Goal: Information Seeking & Learning: Check status

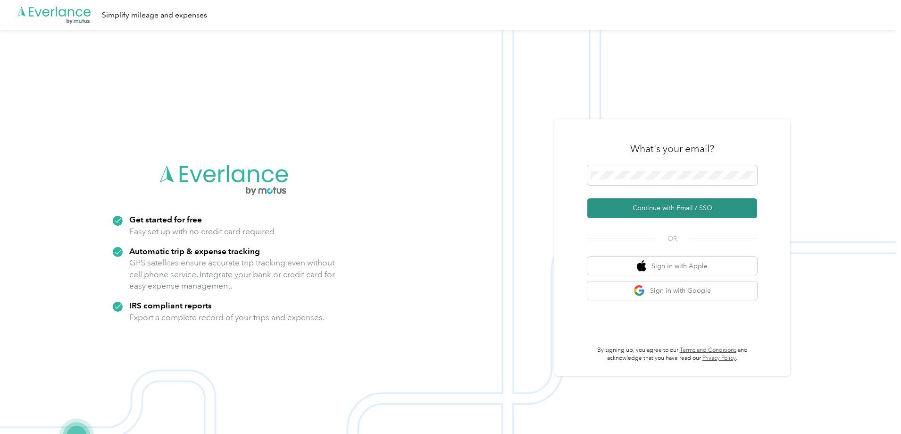
click at [623, 209] on button "Continue with Email / SSO" at bounding box center [673, 208] width 170 height 20
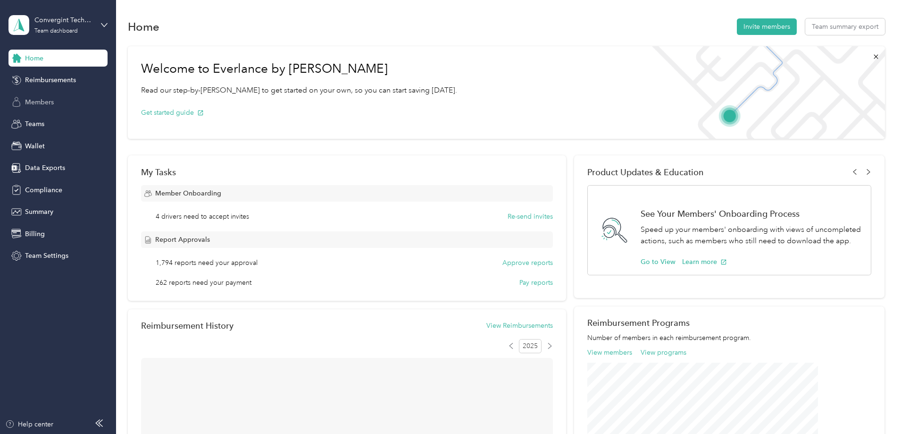
click at [52, 100] on span "Members" at bounding box center [39, 102] width 29 height 10
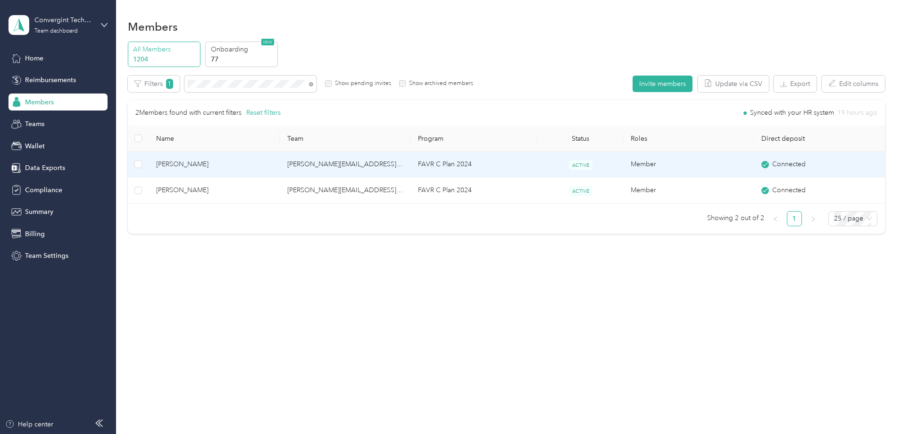
click at [352, 166] on td "[PERSON_NAME][EMAIL_ADDRESS][PERSON_NAME][DOMAIN_NAME]" at bounding box center [345, 165] width 131 height 26
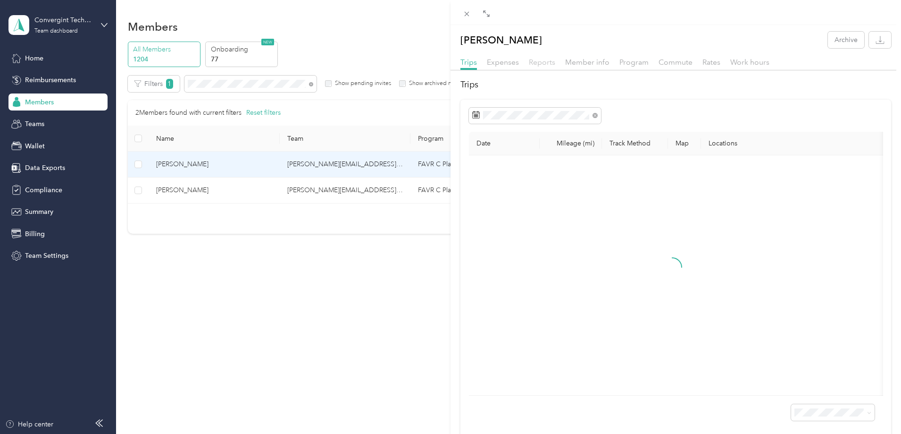
click at [546, 63] on span "Reports" at bounding box center [542, 62] width 26 height 9
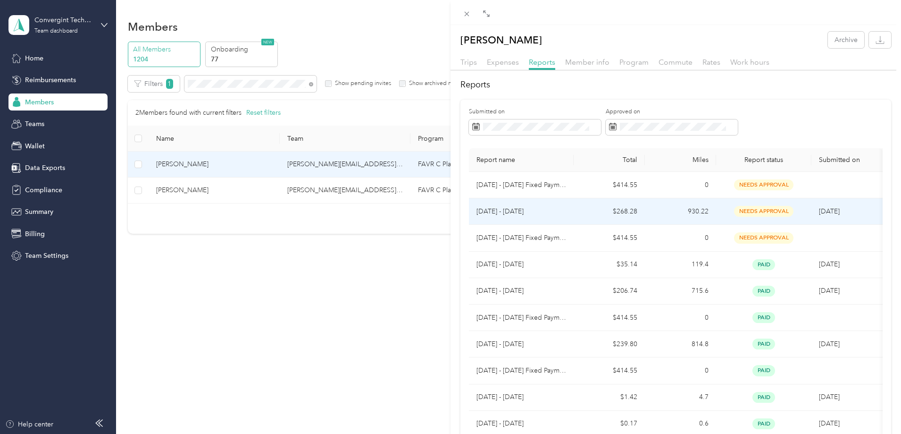
click at [525, 214] on p "[DATE] - [DATE]" at bounding box center [522, 211] width 90 height 10
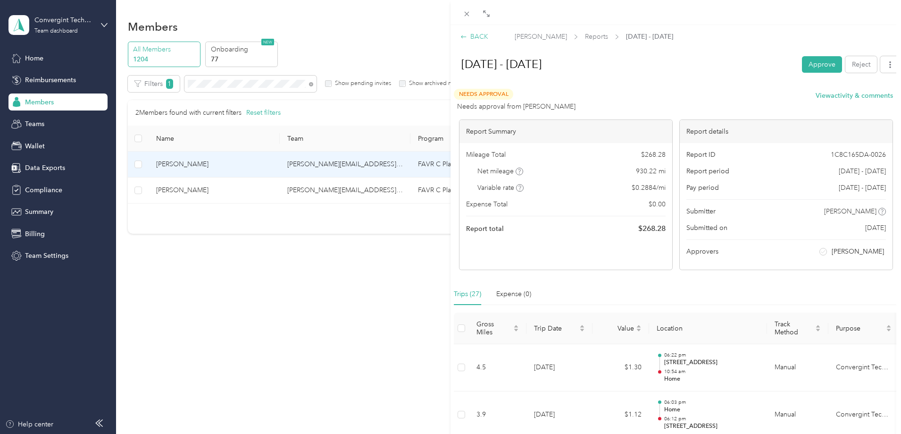
click at [480, 35] on div "BACK" at bounding box center [475, 37] width 28 height 10
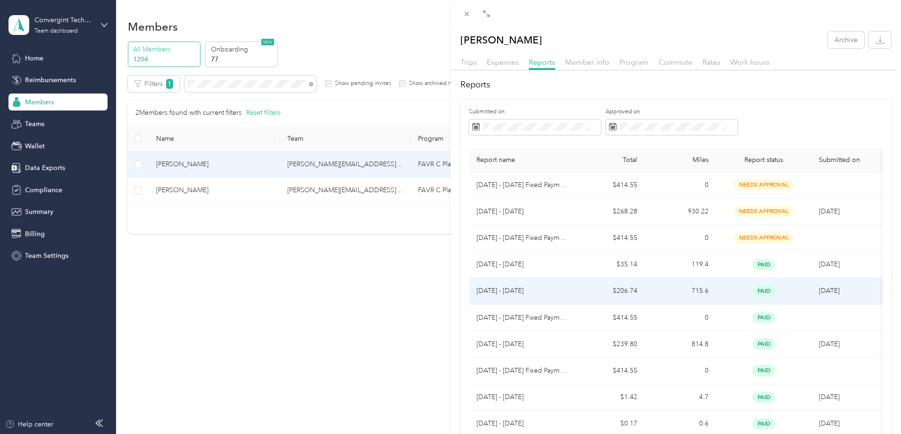
click at [561, 288] on p "[DATE] - [DATE]" at bounding box center [522, 291] width 90 height 10
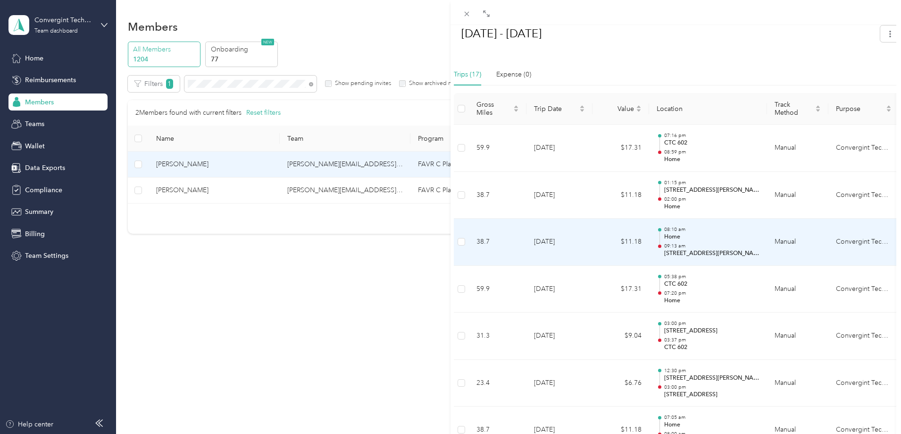
scroll to position [236, 0]
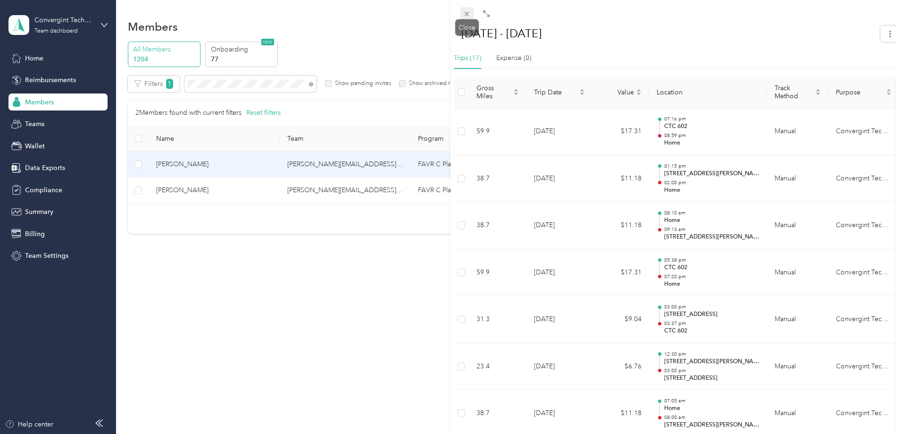
click at [465, 13] on icon at bounding box center [467, 14] width 8 height 8
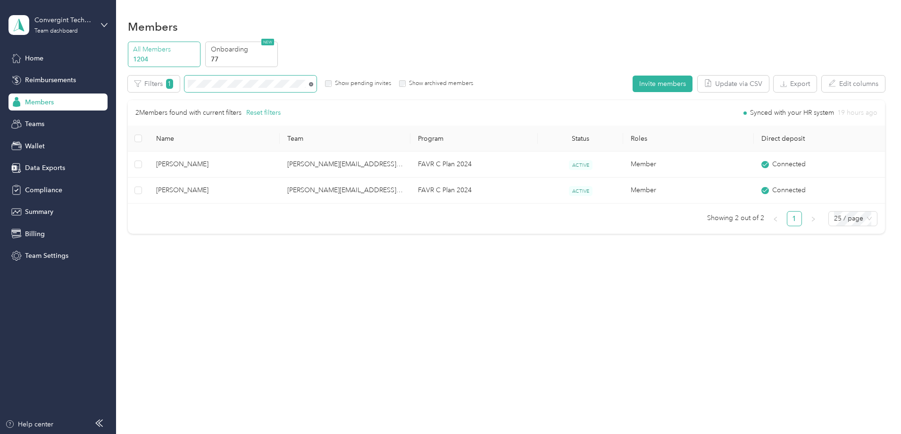
click at [313, 82] on icon at bounding box center [311, 84] width 4 height 4
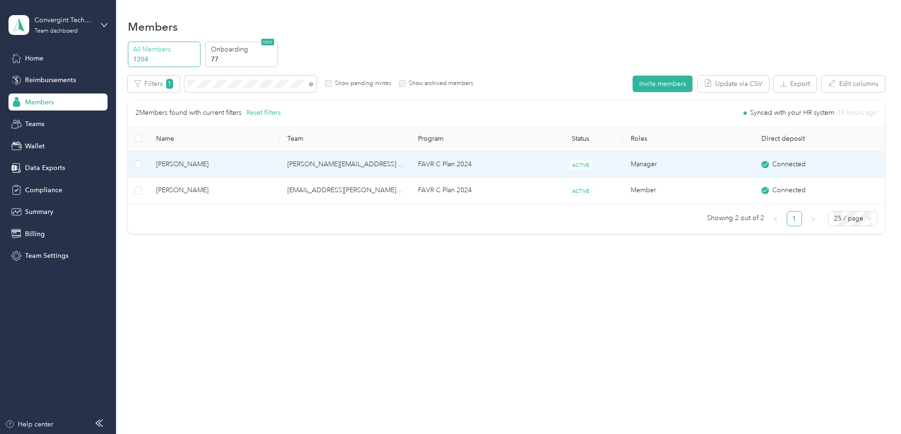
click at [320, 163] on td "[PERSON_NAME][EMAIL_ADDRESS][PERSON_NAME][DOMAIN_NAME]" at bounding box center [345, 165] width 131 height 26
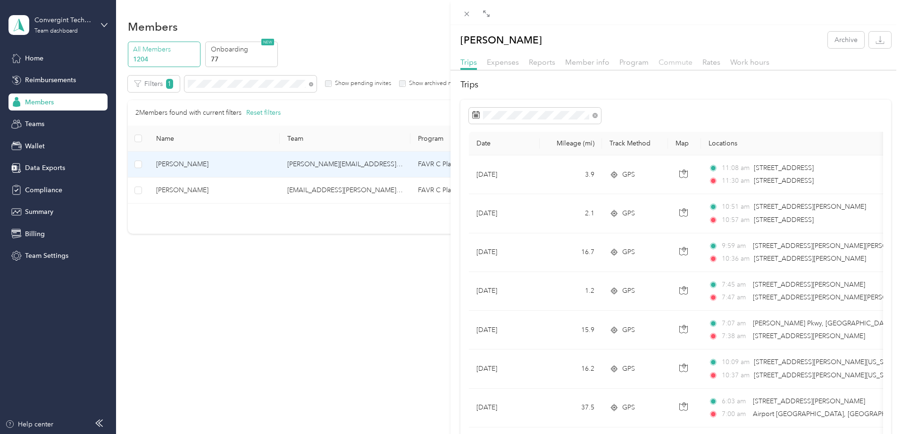
click at [665, 63] on span "Commute" at bounding box center [676, 62] width 34 height 9
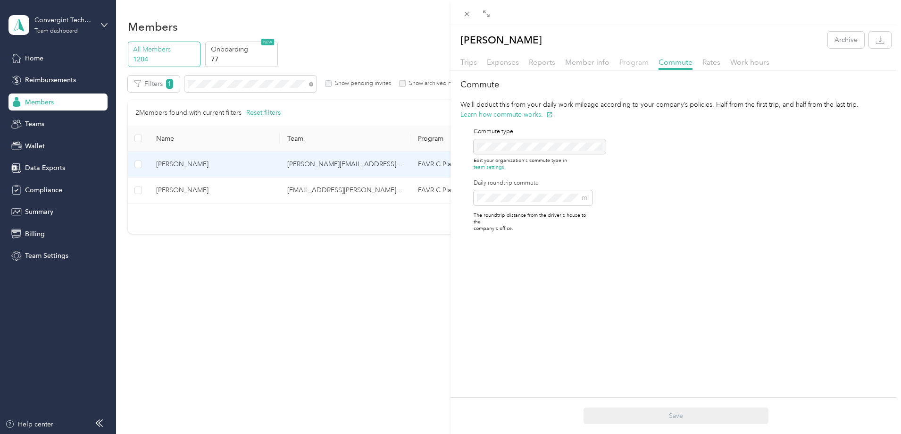
click at [628, 62] on span "Program" at bounding box center [634, 62] width 29 height 9
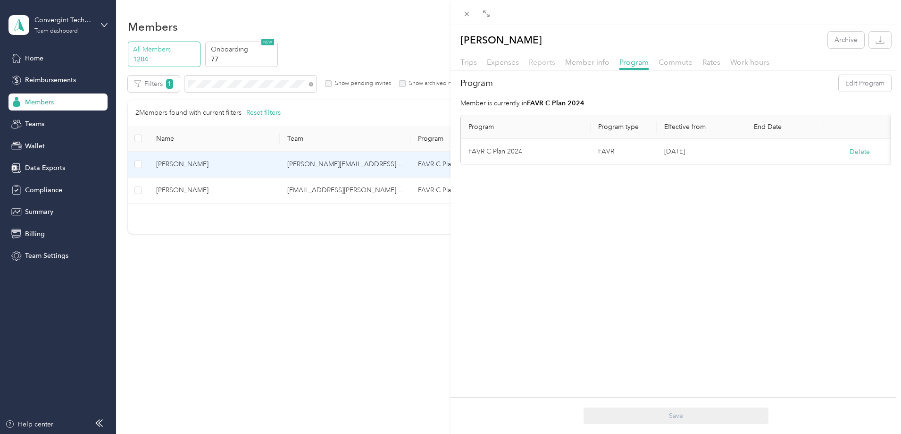
click at [540, 60] on span "Reports" at bounding box center [542, 62] width 26 height 9
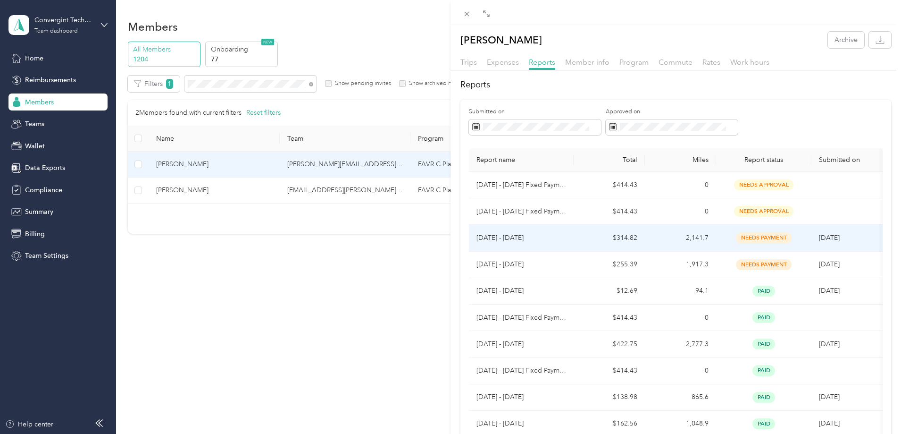
click at [543, 240] on p "[DATE] - [DATE]" at bounding box center [522, 238] width 90 height 10
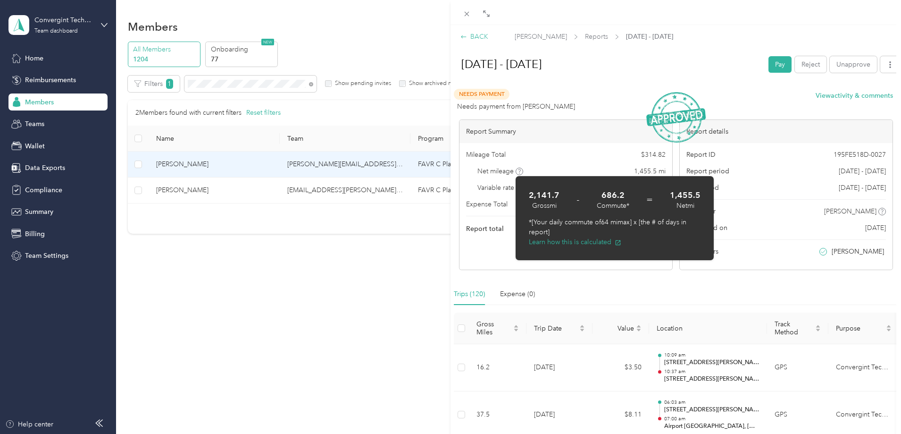
click at [482, 37] on div "BACK" at bounding box center [475, 37] width 28 height 10
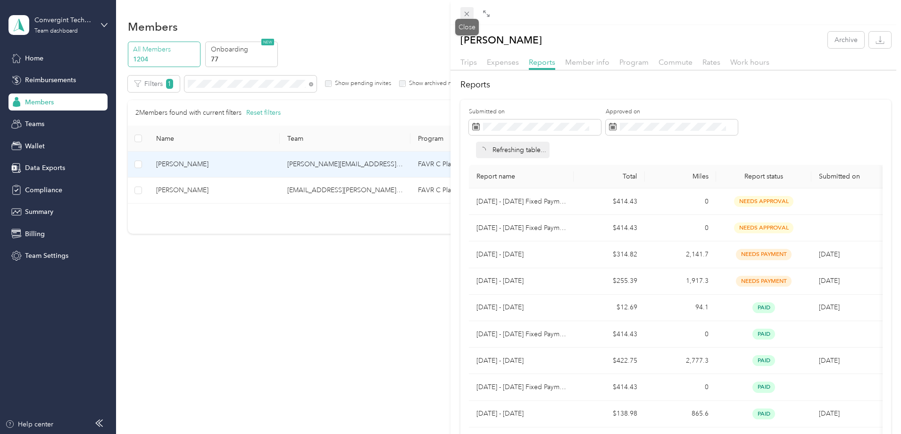
click at [464, 11] on icon at bounding box center [467, 14] width 8 height 8
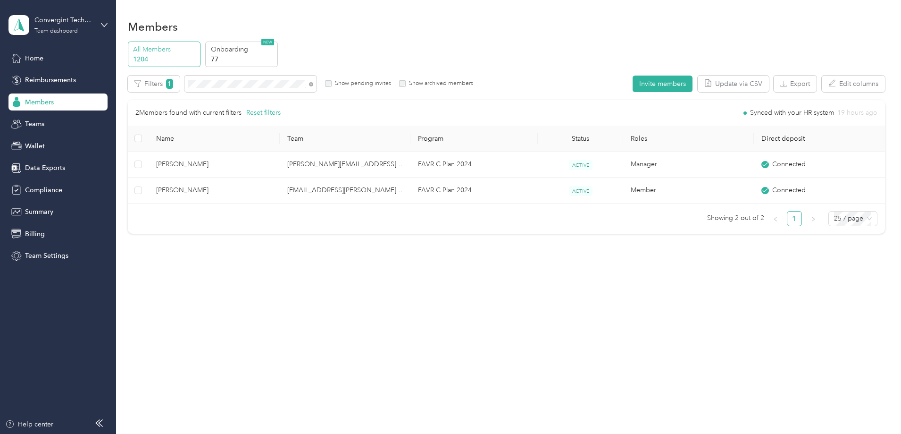
click at [313, 81] on span at bounding box center [311, 84] width 4 height 8
click at [313, 84] on icon at bounding box center [311, 84] width 4 height 4
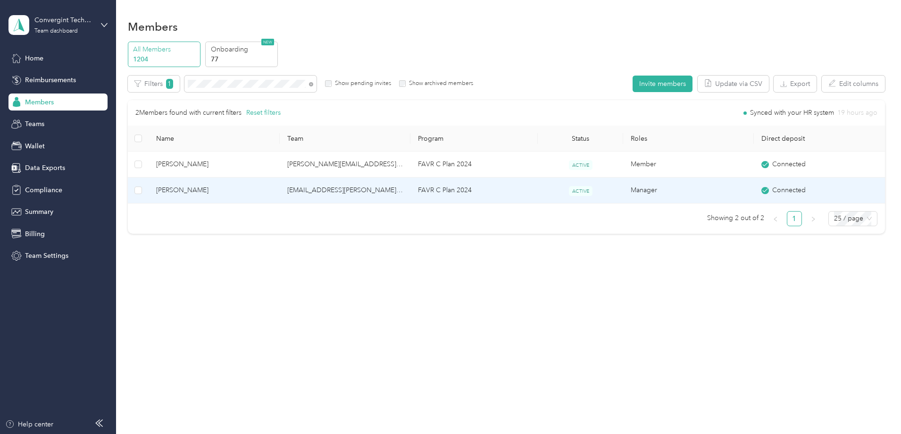
click at [431, 191] on td "FAVR C Plan 2024" at bounding box center [474, 190] width 127 height 26
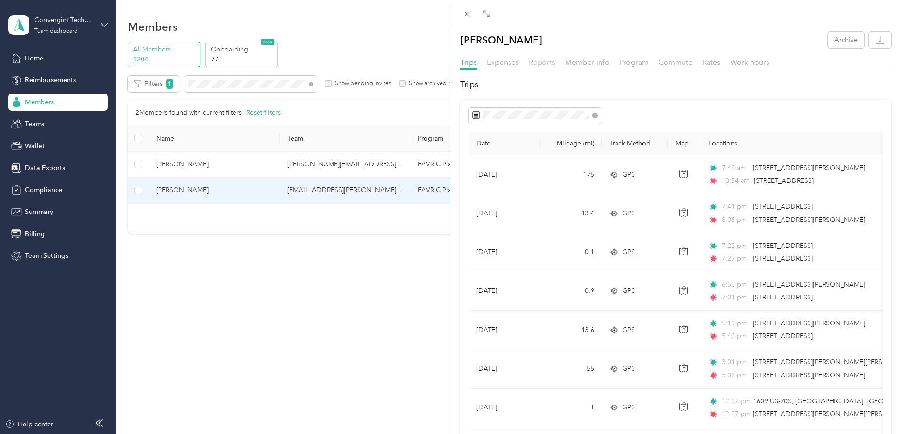
click at [536, 60] on span "Reports" at bounding box center [542, 62] width 26 height 9
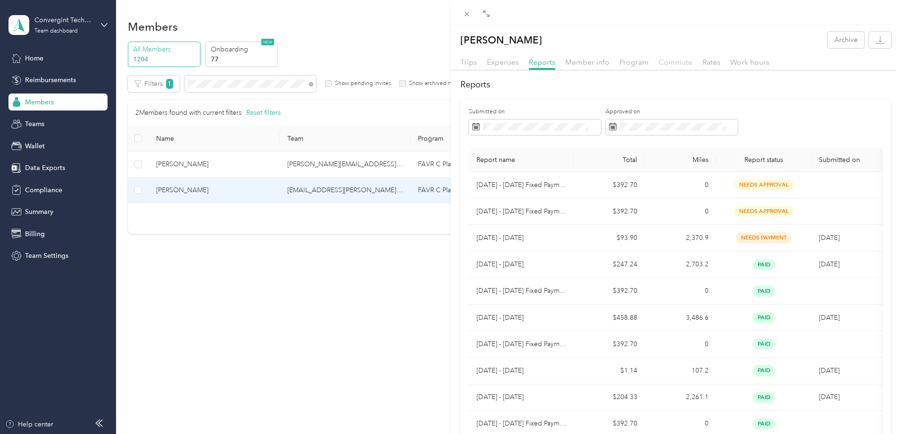
click at [667, 64] on span "Commute" at bounding box center [676, 62] width 34 height 9
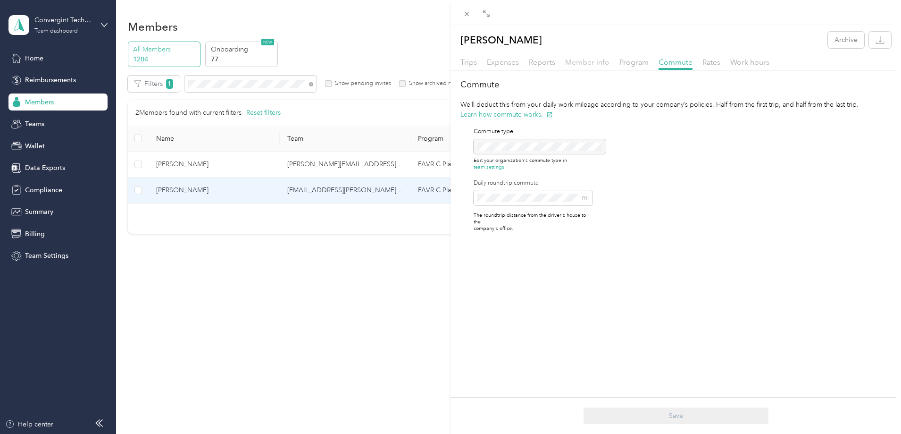
click at [573, 59] on span "Member info" at bounding box center [587, 62] width 44 height 9
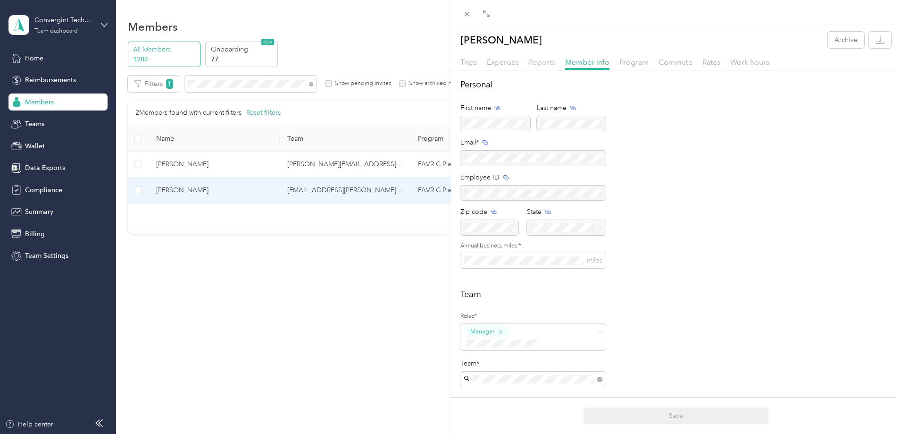
click at [546, 60] on span "Reports" at bounding box center [542, 62] width 26 height 9
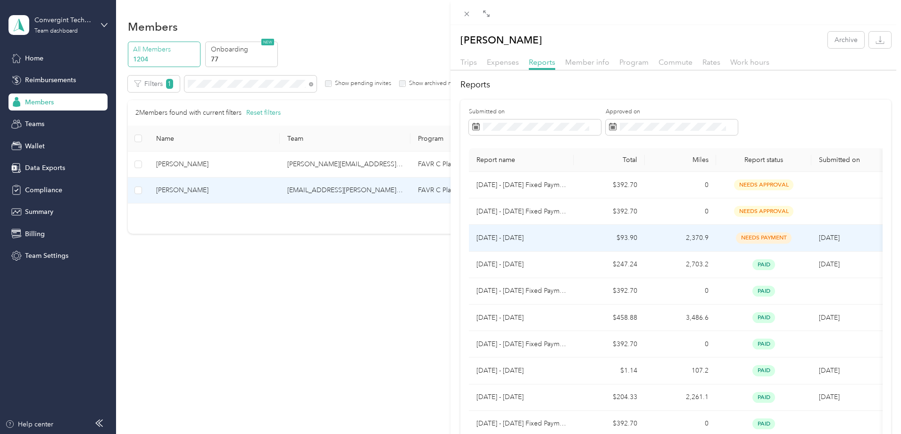
click at [533, 241] on p "[DATE] - [DATE]" at bounding box center [522, 238] width 90 height 10
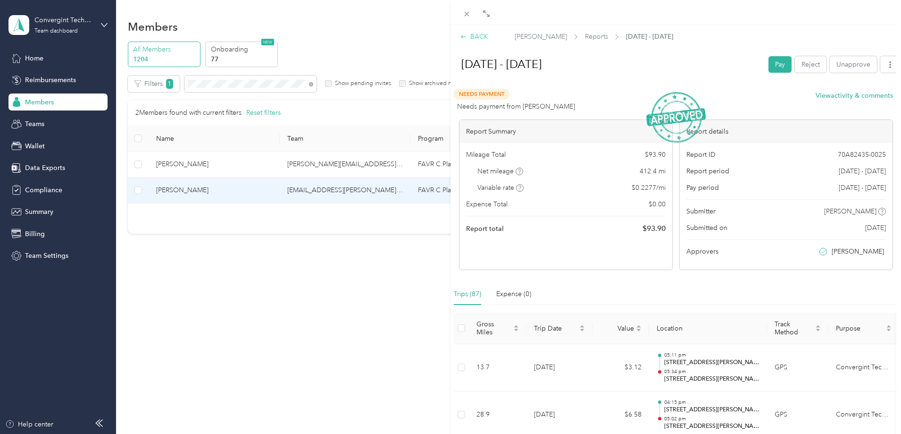
click at [475, 34] on div "BACK" at bounding box center [475, 37] width 28 height 10
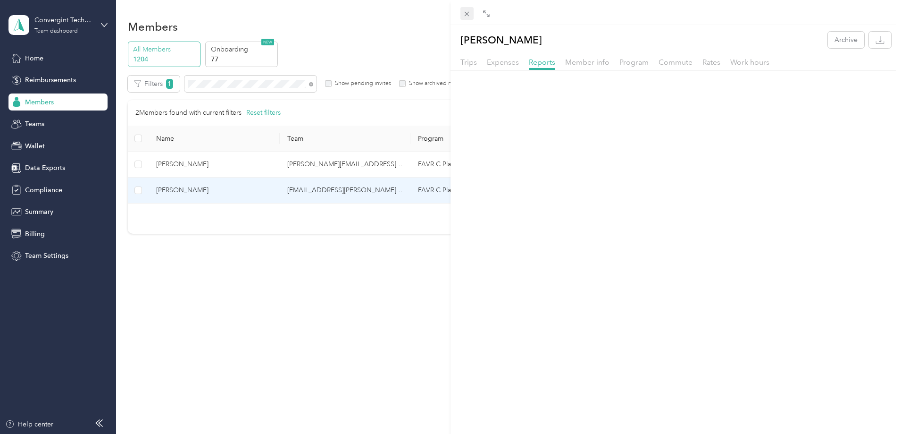
click at [467, 11] on icon at bounding box center [467, 14] width 8 height 8
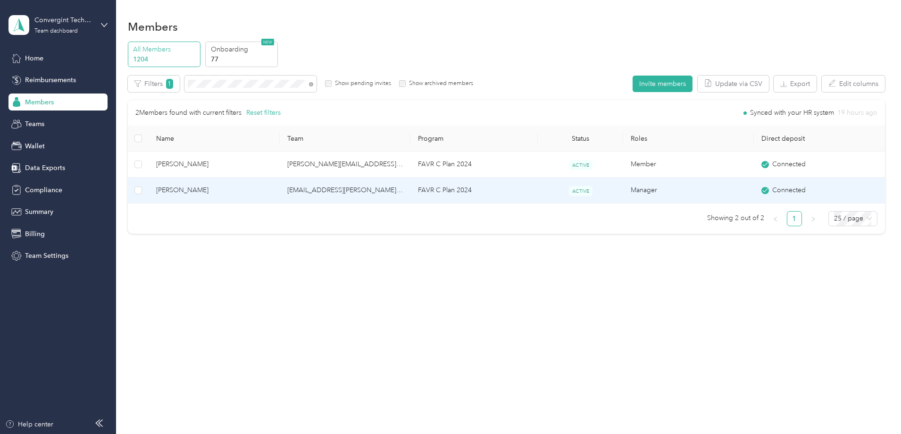
click at [362, 191] on td "[EMAIL_ADDRESS][PERSON_NAME][DOMAIN_NAME]" at bounding box center [345, 190] width 131 height 26
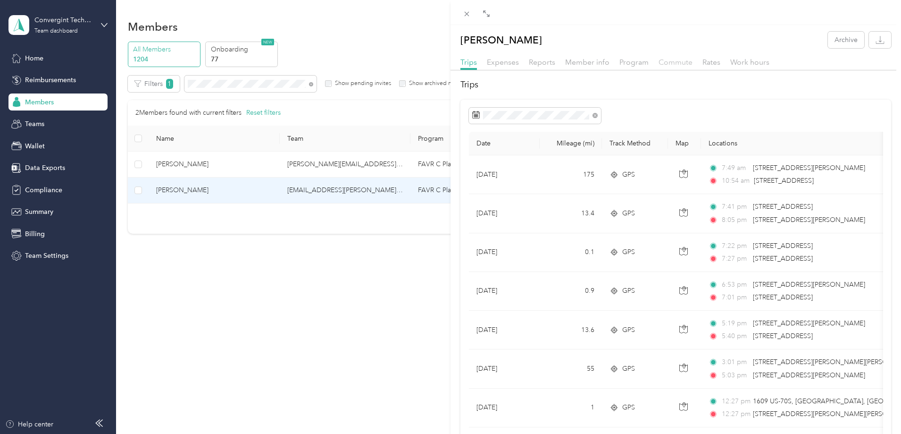
click at [664, 63] on span "Commute" at bounding box center [676, 62] width 34 height 9
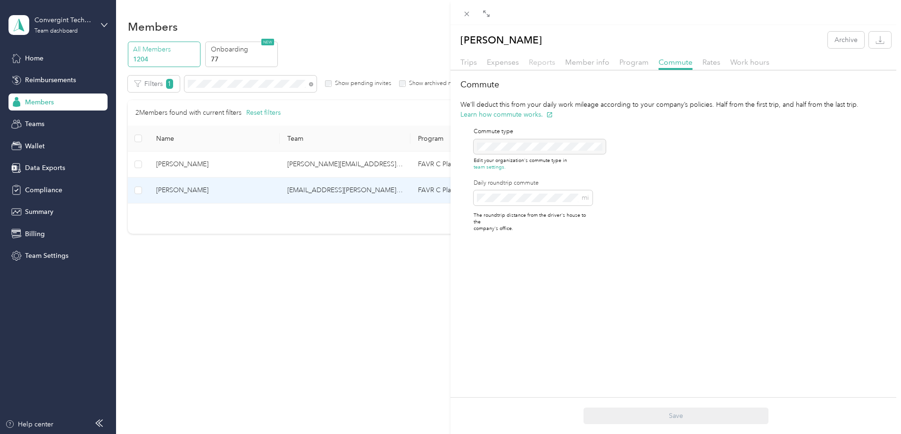
click at [537, 59] on span "Reports" at bounding box center [542, 62] width 26 height 9
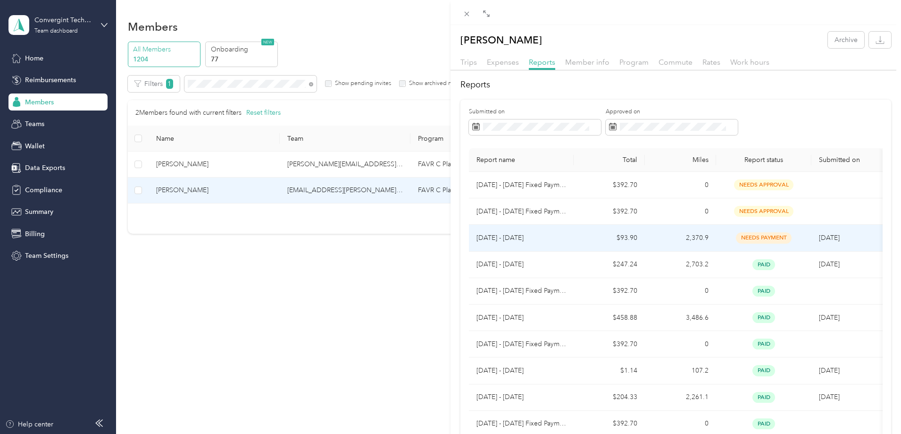
click at [590, 239] on td "$93.90" at bounding box center [609, 238] width 71 height 26
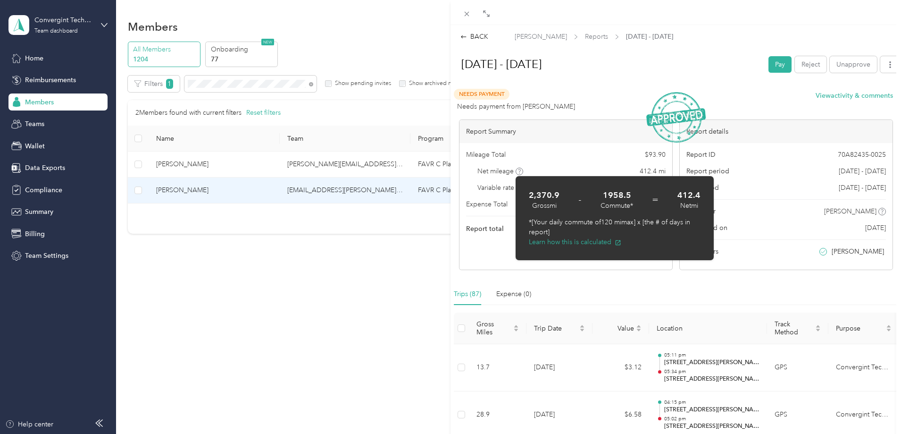
drag, startPoint x: 482, startPoint y: 36, endPoint x: 471, endPoint y: 27, distance: 14.4
click at [481, 37] on div "BACK" at bounding box center [475, 37] width 28 height 10
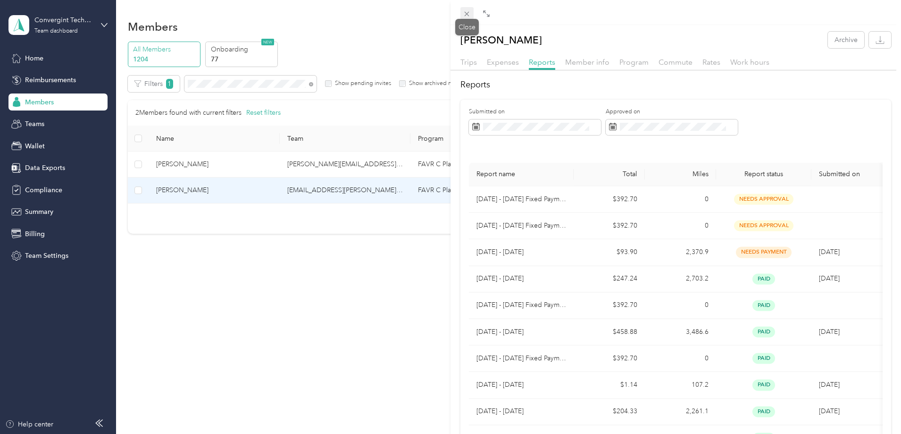
click at [466, 16] on icon at bounding box center [467, 14] width 8 height 8
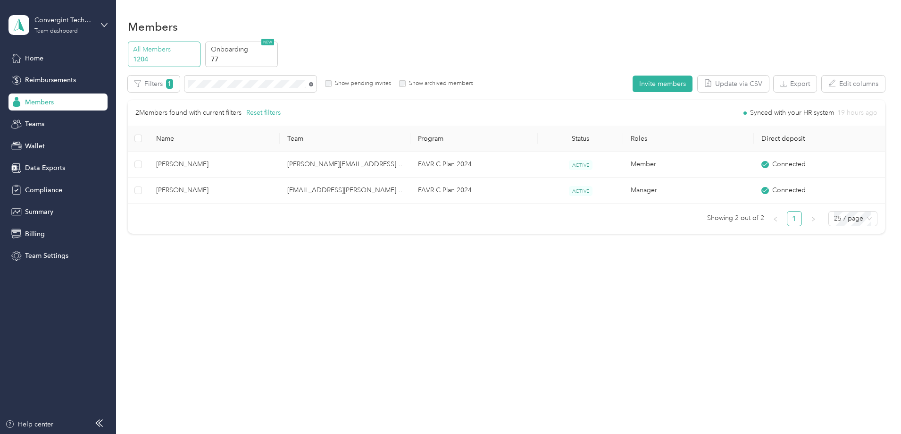
click at [313, 84] on icon at bounding box center [311, 84] width 4 height 4
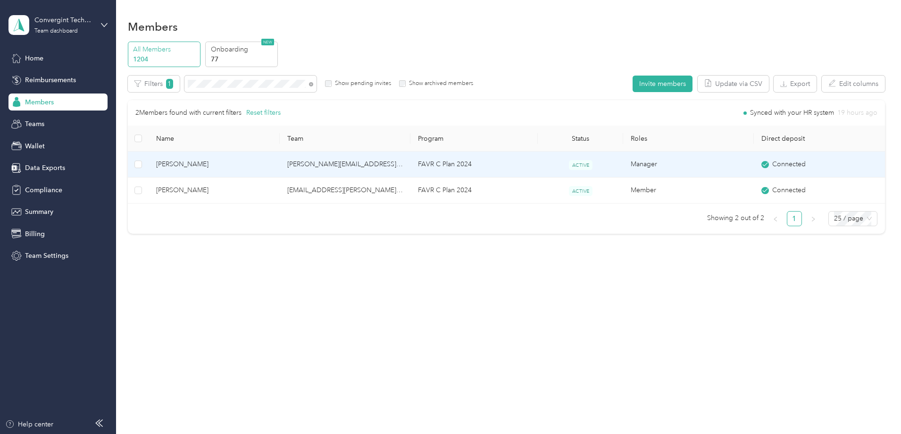
click at [384, 168] on td "[PERSON_NAME][EMAIL_ADDRESS][PERSON_NAME][DOMAIN_NAME]" at bounding box center [345, 165] width 131 height 26
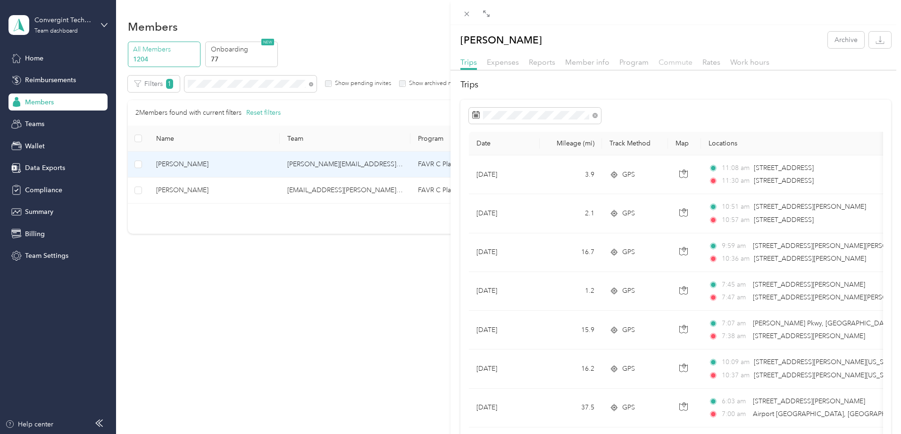
click at [669, 63] on span "Commute" at bounding box center [676, 62] width 34 height 9
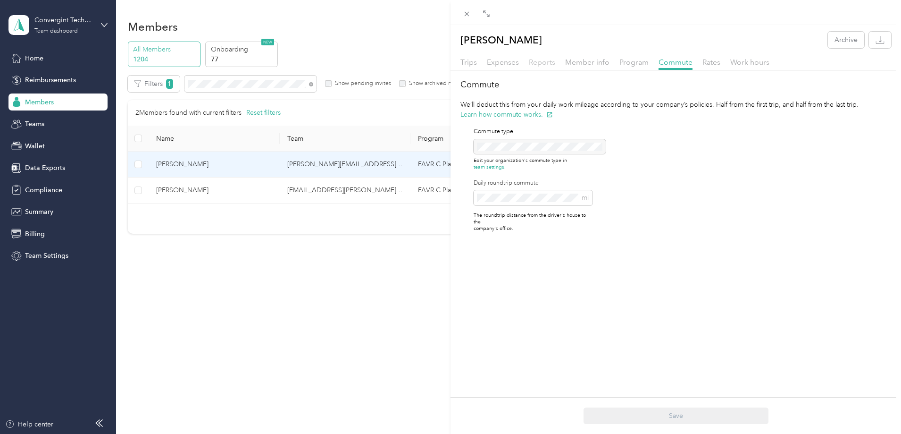
click at [543, 64] on span "Reports" at bounding box center [542, 62] width 26 height 9
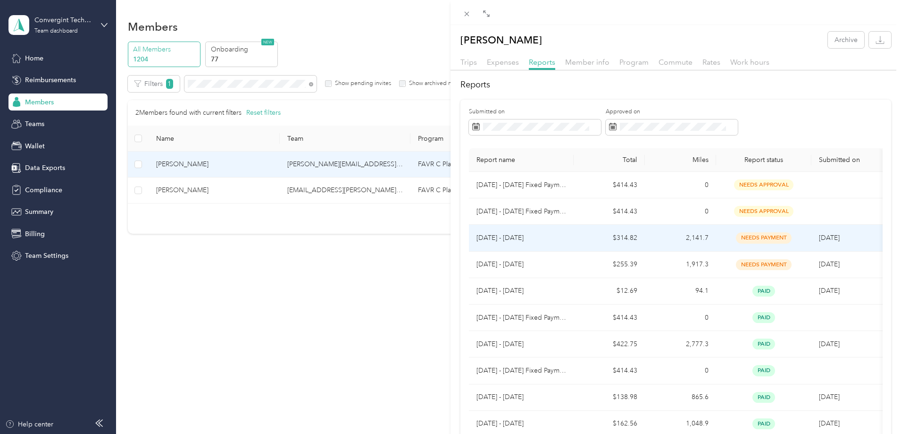
click at [592, 237] on td "$314.82" at bounding box center [609, 238] width 71 height 26
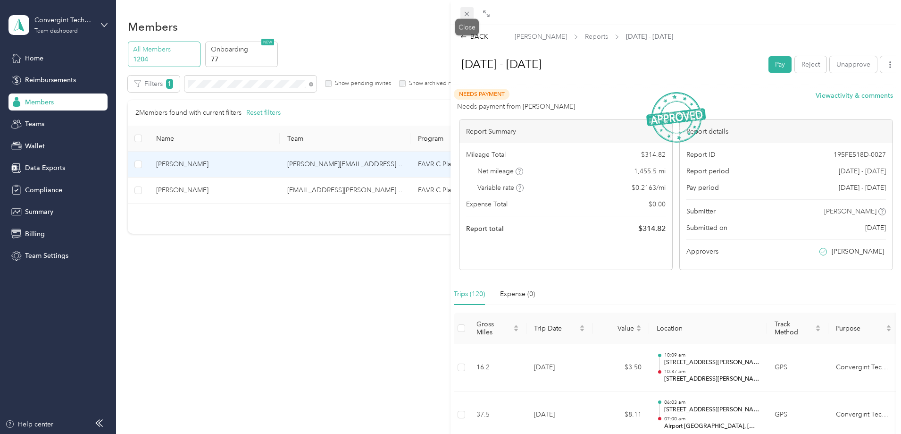
click at [464, 15] on icon at bounding box center [467, 14] width 8 height 8
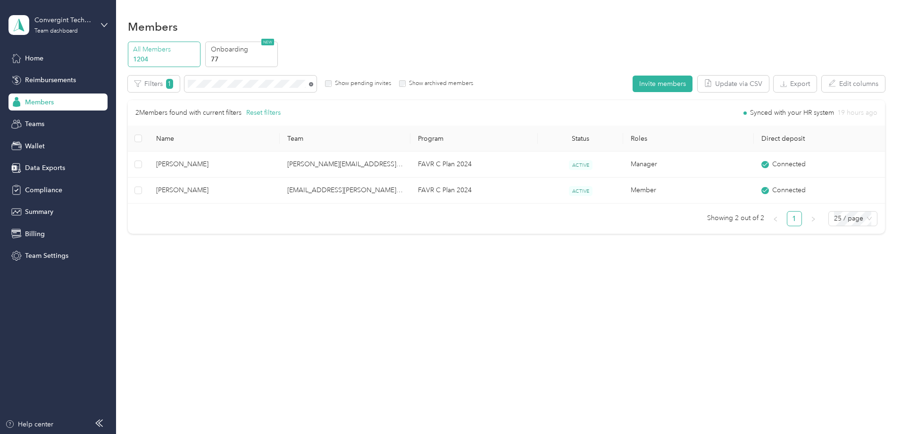
click at [313, 84] on icon at bounding box center [311, 84] width 4 height 4
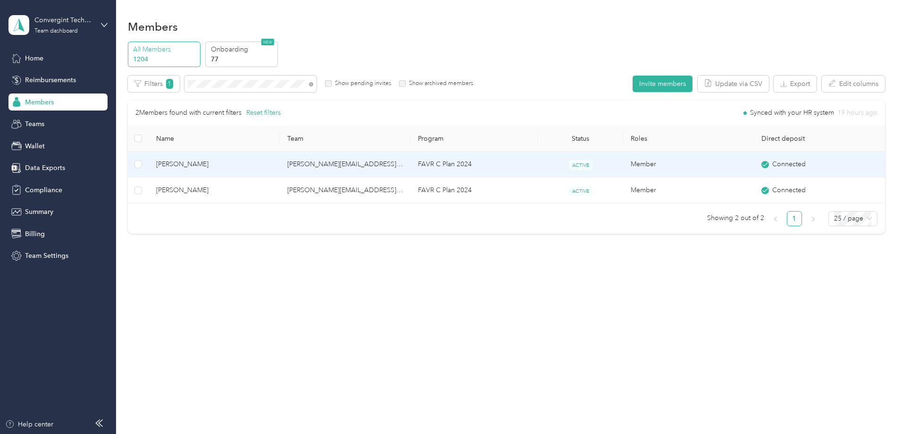
click at [392, 165] on td "[PERSON_NAME][EMAIL_ADDRESS][PERSON_NAME][DOMAIN_NAME]" at bounding box center [345, 165] width 131 height 26
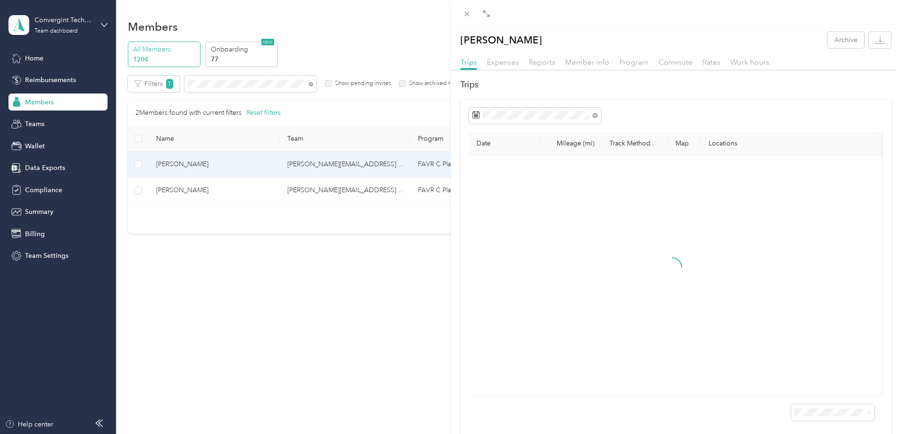
click at [535, 65] on span "Reports" at bounding box center [542, 62] width 26 height 9
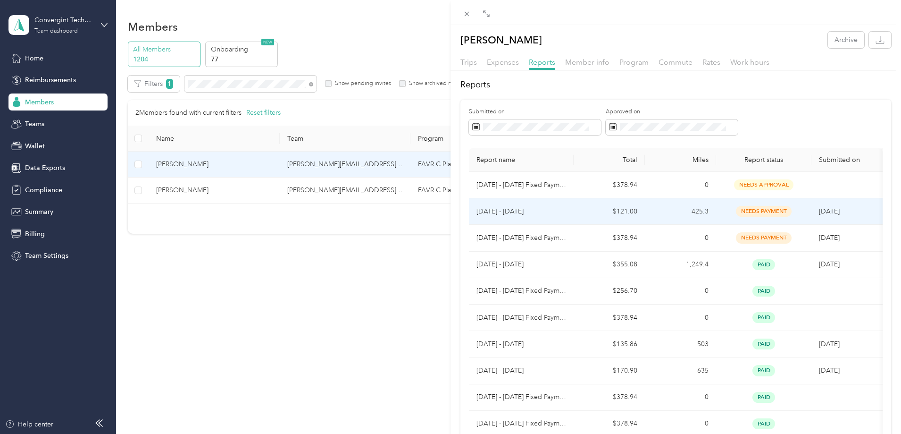
click at [672, 210] on td "425.3" at bounding box center [680, 211] width 71 height 26
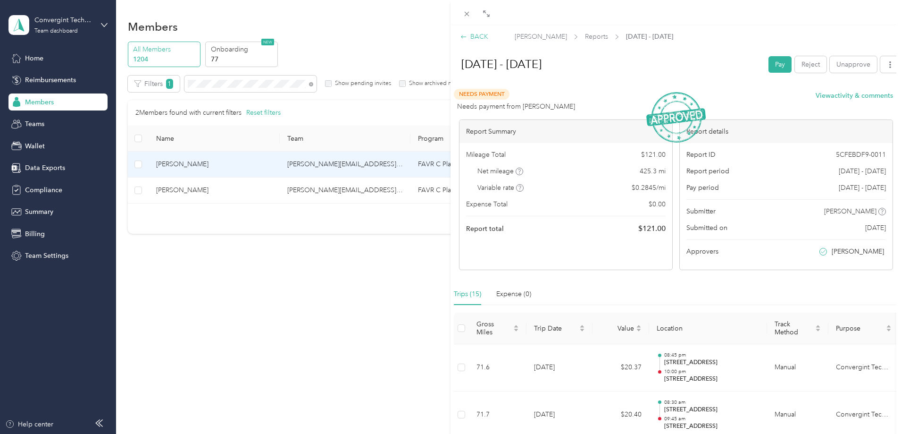
click at [482, 38] on div "BACK" at bounding box center [475, 37] width 28 height 10
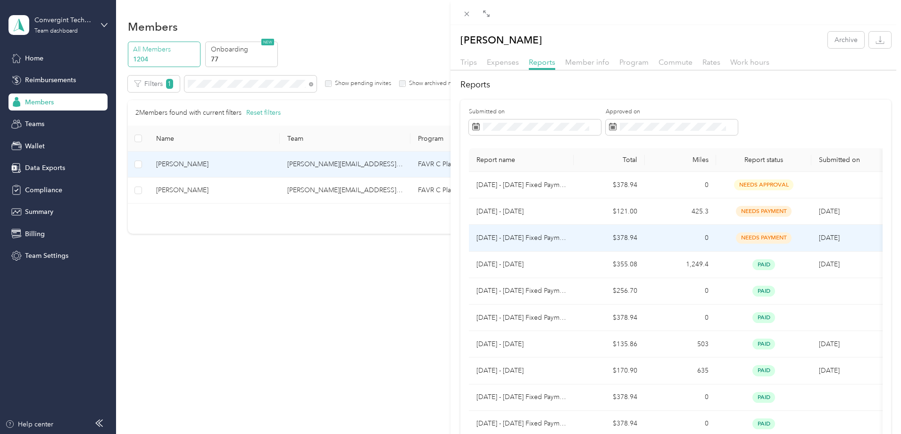
click at [626, 239] on td "$378.94" at bounding box center [609, 238] width 71 height 26
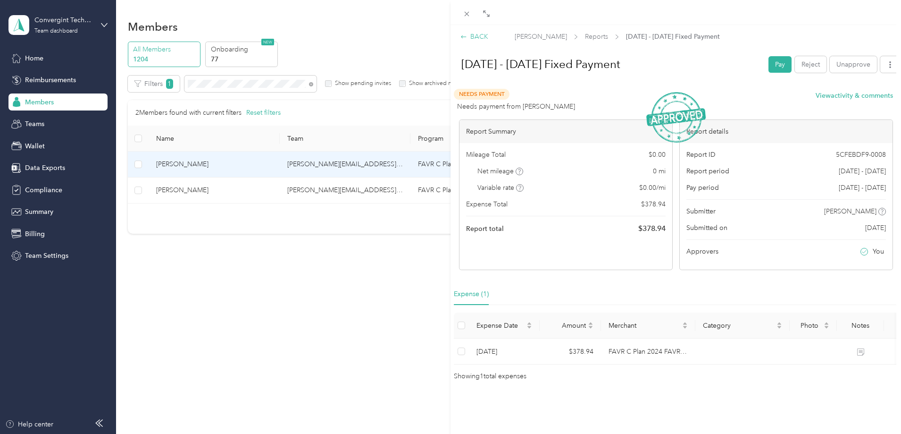
click at [482, 36] on div "BACK" at bounding box center [475, 37] width 28 height 10
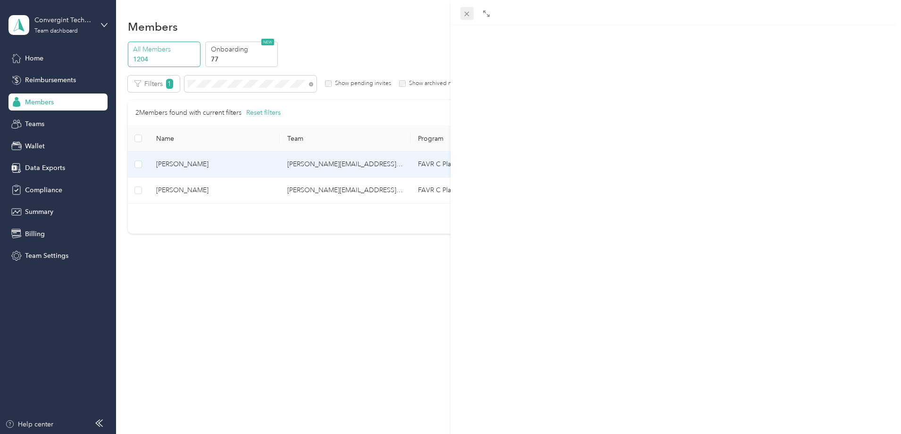
click at [463, 11] on icon at bounding box center [467, 14] width 8 height 8
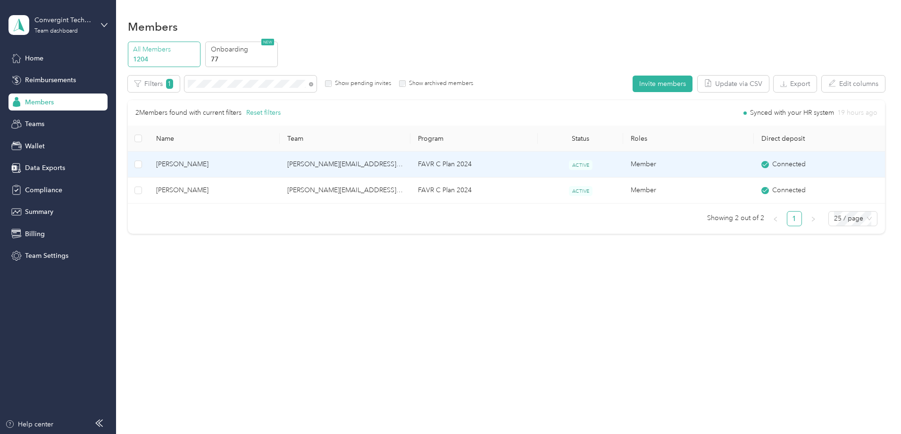
click at [329, 163] on td "[PERSON_NAME][EMAIL_ADDRESS][PERSON_NAME][DOMAIN_NAME]" at bounding box center [345, 165] width 131 height 26
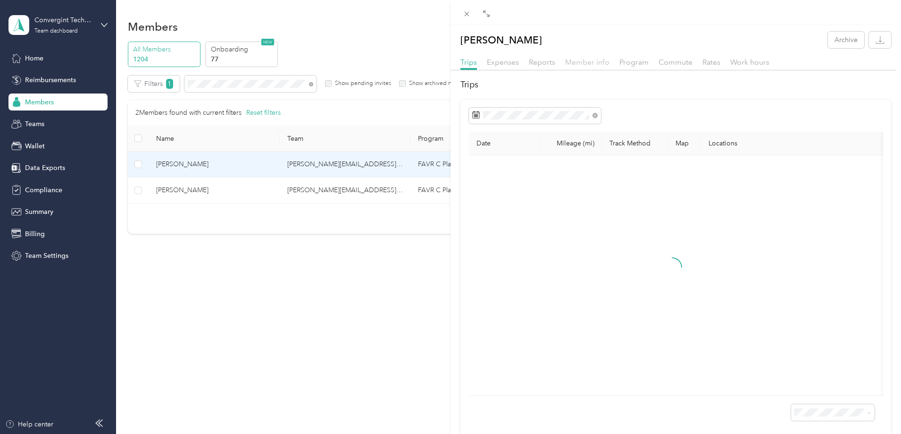
click at [569, 61] on span "Member info" at bounding box center [587, 62] width 44 height 9
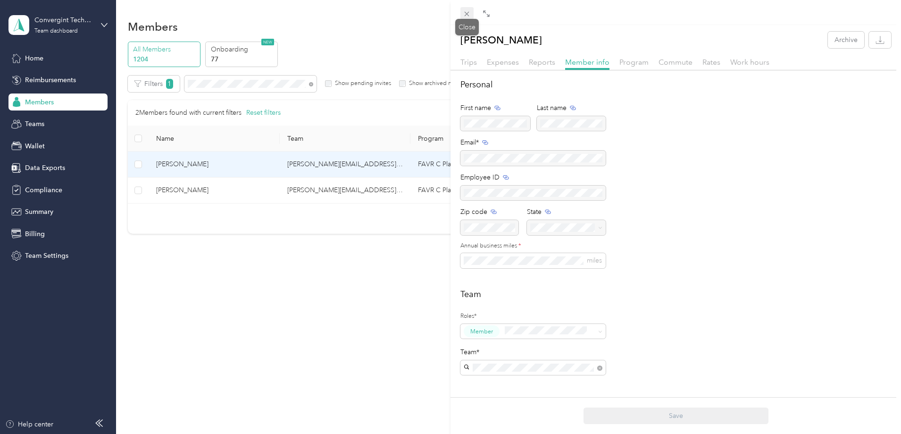
click at [466, 14] on icon at bounding box center [467, 14] width 8 height 8
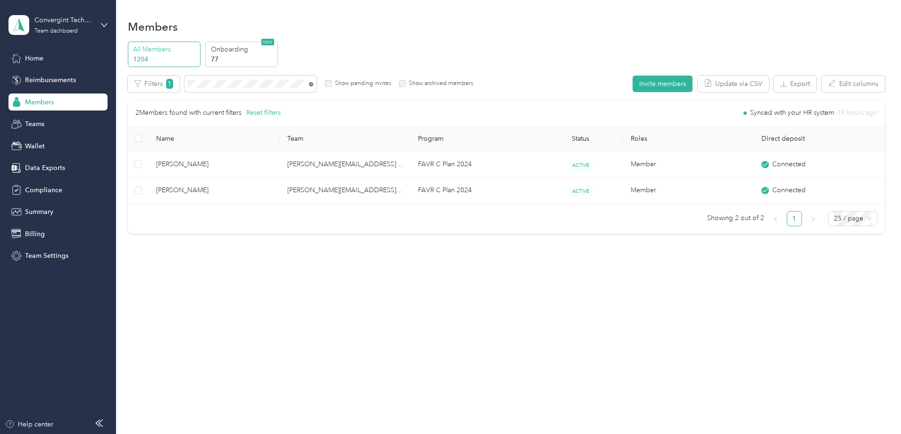
click at [313, 84] on icon at bounding box center [311, 84] width 4 height 4
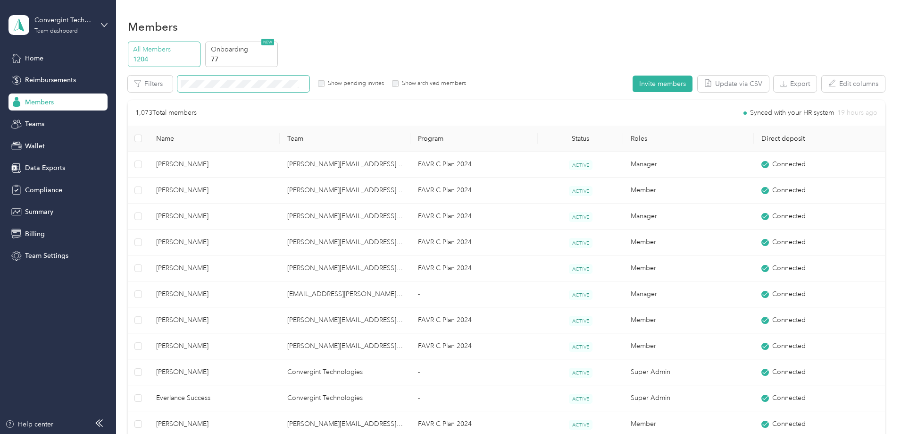
click at [255, 79] on span at bounding box center [243, 84] width 132 height 17
click at [310, 78] on span at bounding box center [243, 84] width 132 height 17
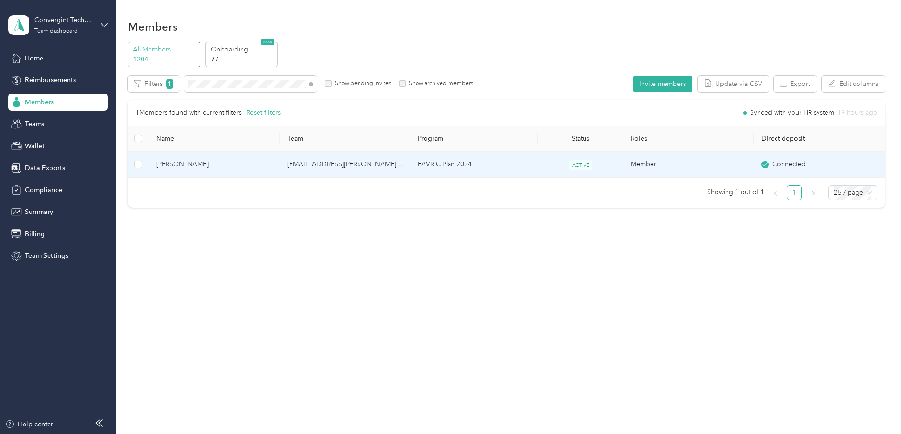
click at [402, 162] on td "[EMAIL_ADDRESS][PERSON_NAME][DOMAIN_NAME]" at bounding box center [345, 165] width 131 height 26
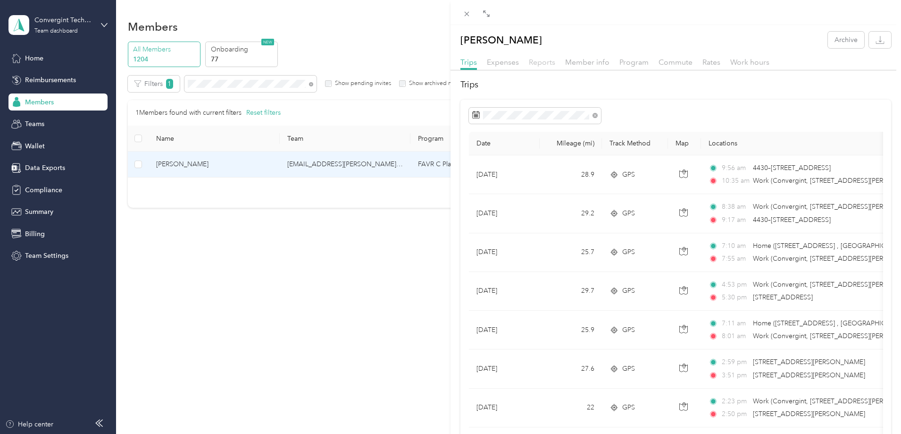
click at [540, 63] on span "Reports" at bounding box center [542, 62] width 26 height 9
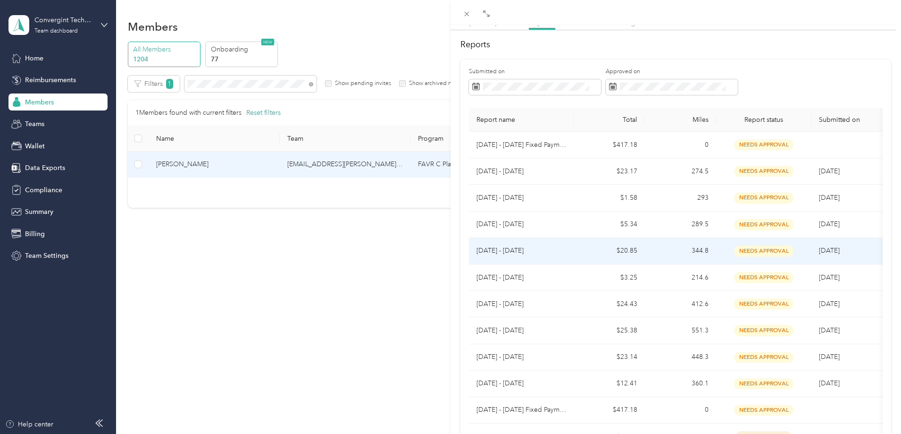
scroll to position [94, 0]
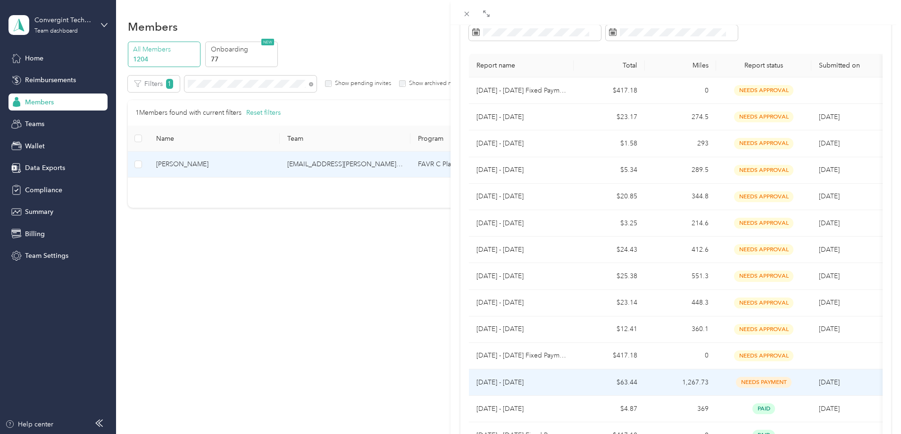
click at [524, 389] on td "[DATE] - [DATE]" at bounding box center [521, 382] width 105 height 26
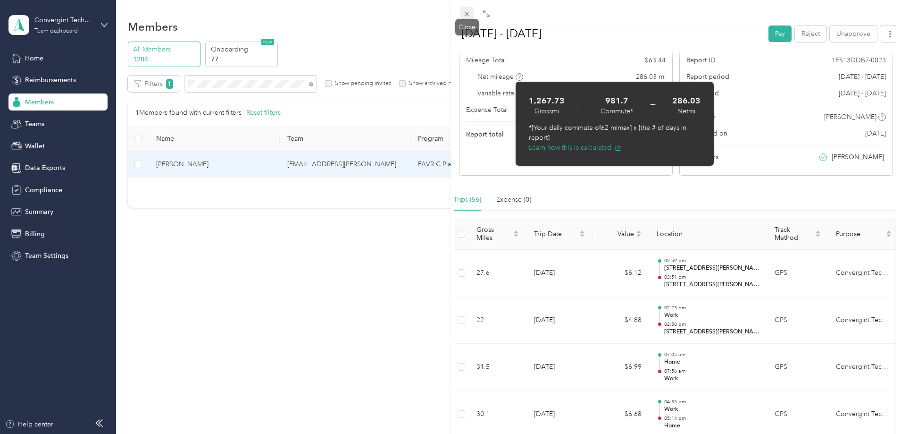
click at [464, 13] on icon at bounding box center [467, 14] width 8 height 8
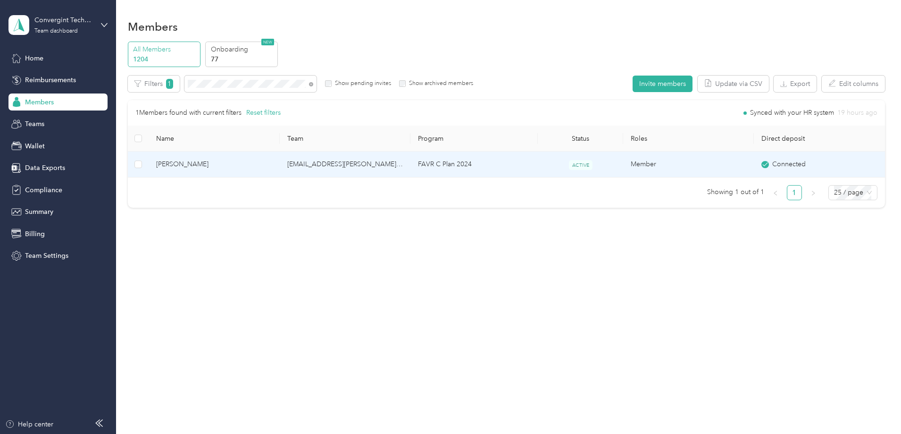
click at [384, 160] on td "[EMAIL_ADDRESS][PERSON_NAME][DOMAIN_NAME]" at bounding box center [345, 165] width 131 height 26
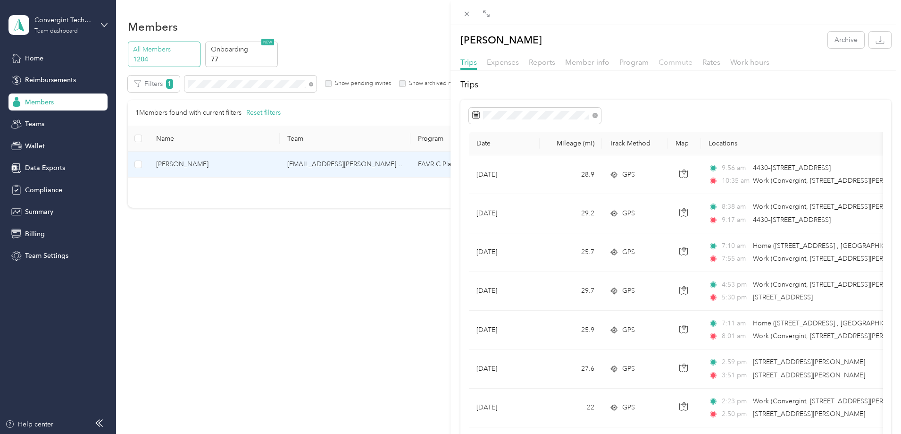
click at [669, 61] on span "Commute" at bounding box center [676, 62] width 34 height 9
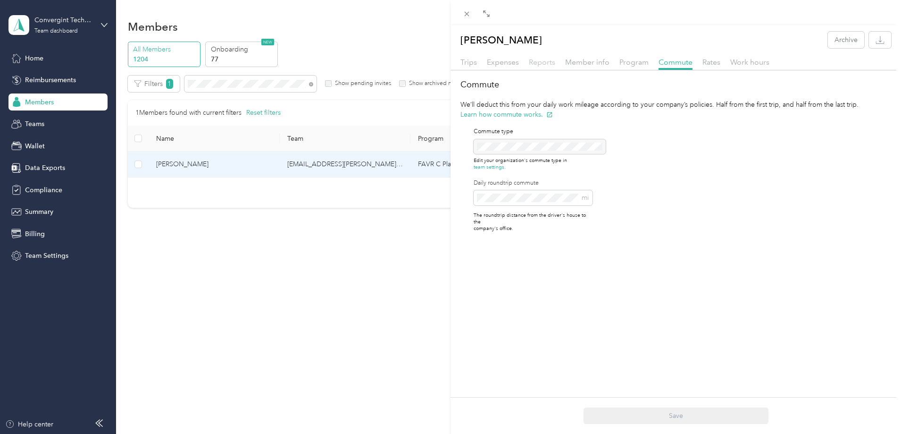
click at [546, 61] on span "Reports" at bounding box center [542, 62] width 26 height 9
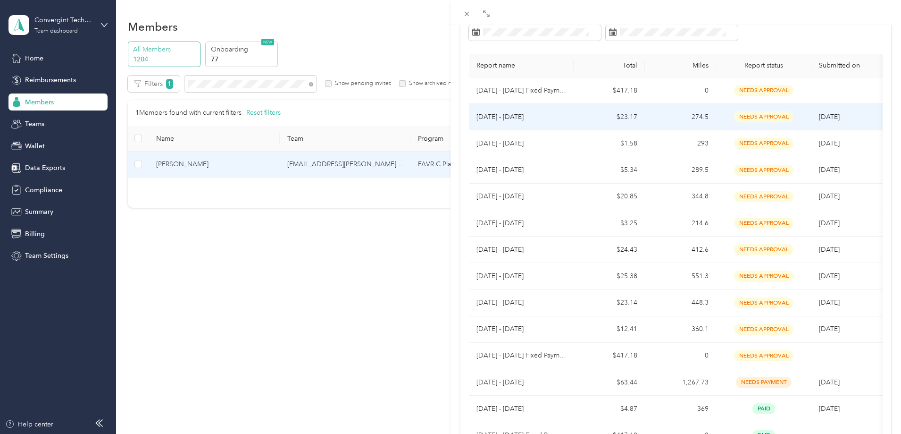
scroll to position [189, 0]
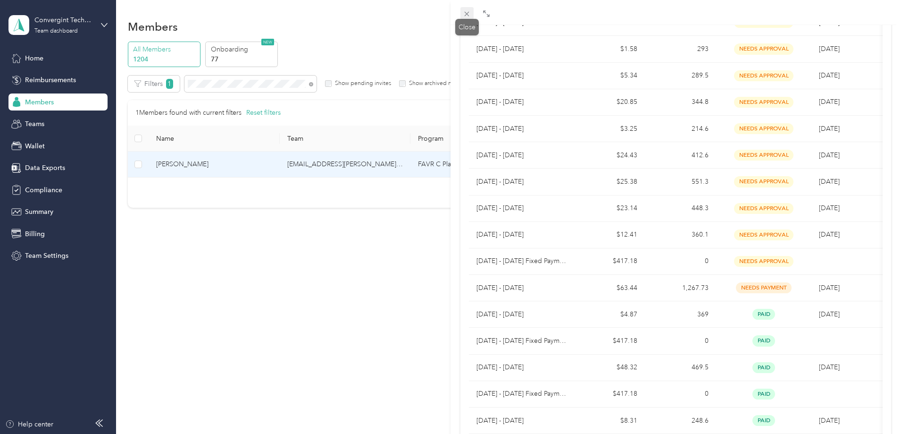
click at [472, 12] on span at bounding box center [467, 13] width 13 height 13
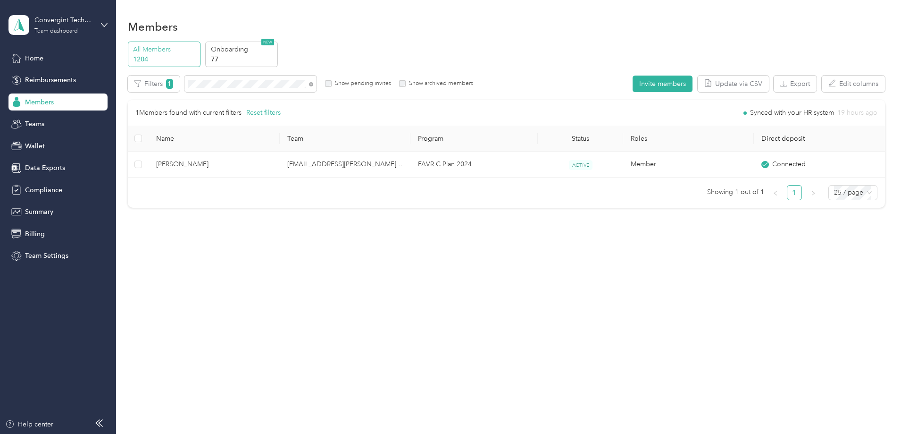
scroll to position [50, 0]
click at [313, 84] on icon at bounding box center [311, 84] width 4 height 4
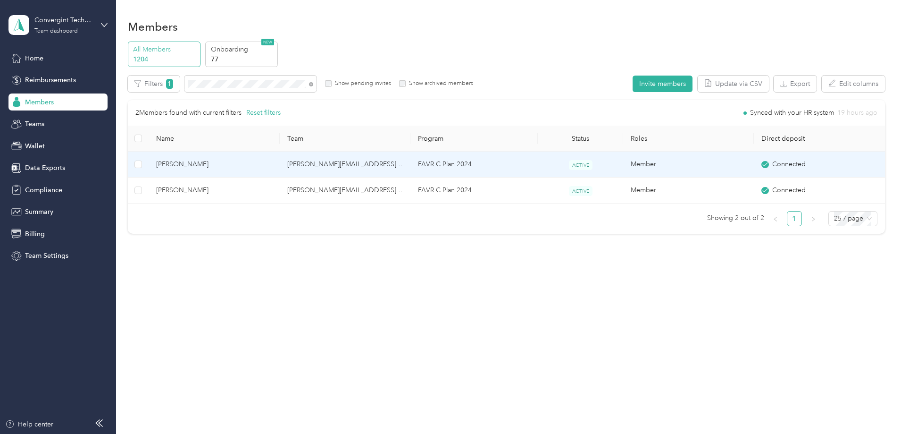
click at [374, 168] on td "[PERSON_NAME][EMAIL_ADDRESS][PERSON_NAME][DOMAIN_NAME]" at bounding box center [345, 165] width 131 height 26
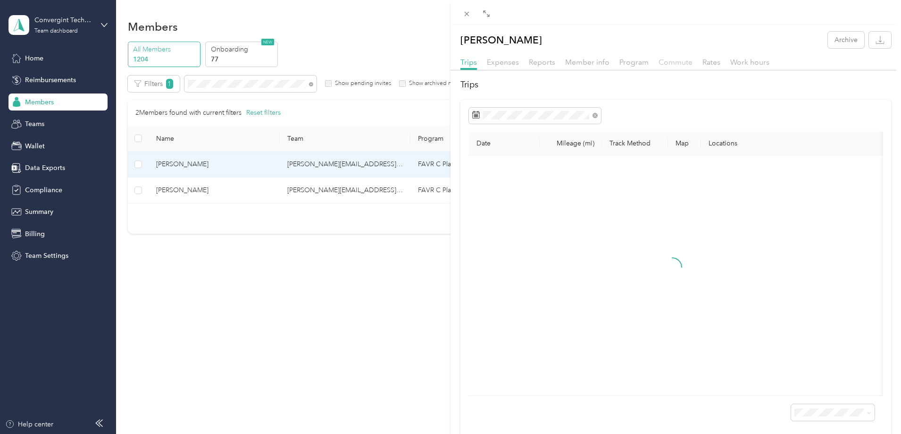
click at [663, 65] on span "Commute" at bounding box center [676, 62] width 34 height 9
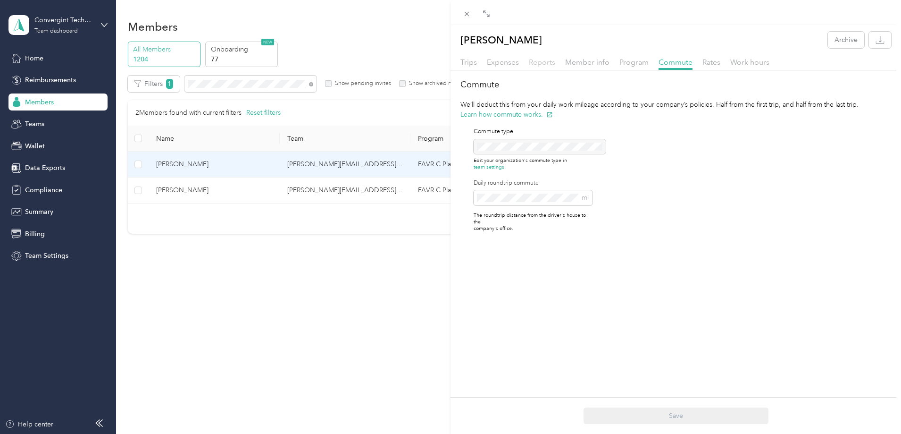
click at [545, 63] on span "Reports" at bounding box center [542, 62] width 26 height 9
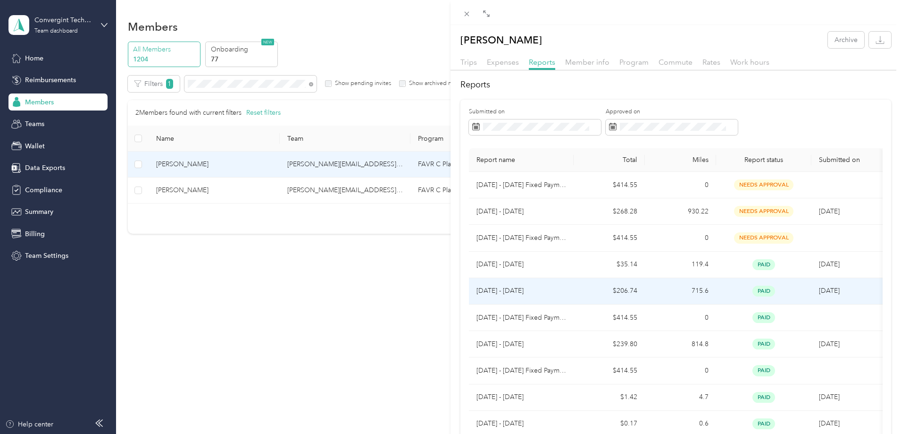
click at [530, 290] on p "[DATE] - [DATE]" at bounding box center [522, 291] width 90 height 10
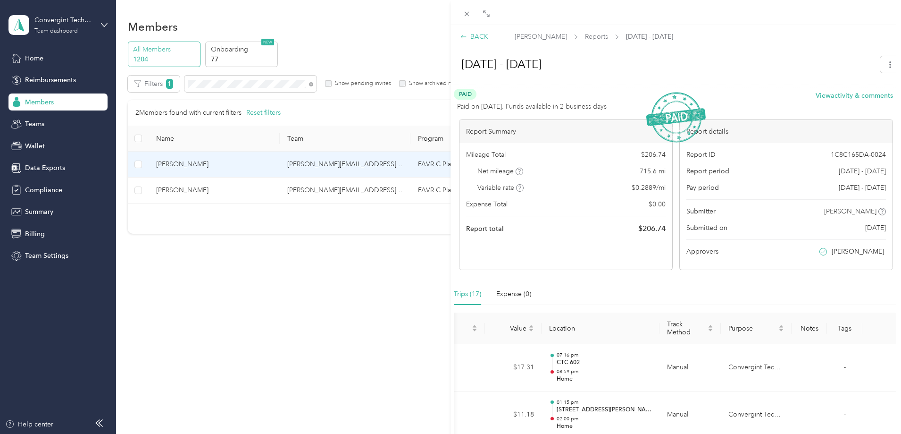
click at [479, 37] on div "BACK" at bounding box center [475, 37] width 28 height 10
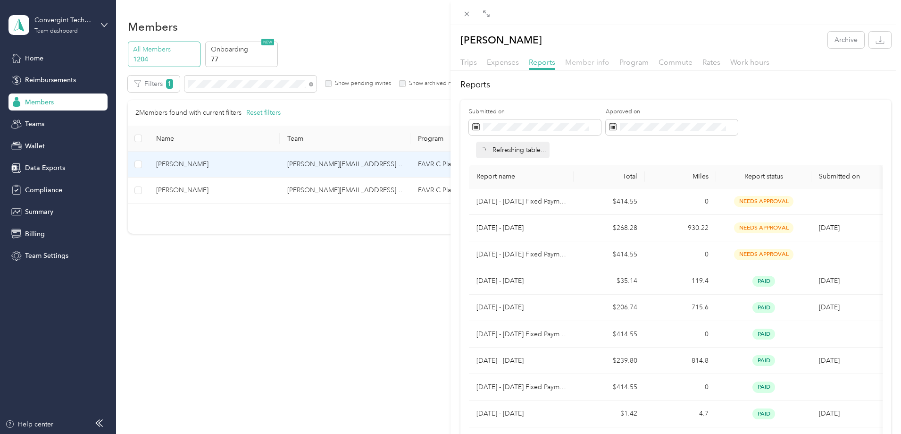
click at [587, 61] on span "Member info" at bounding box center [587, 62] width 44 height 9
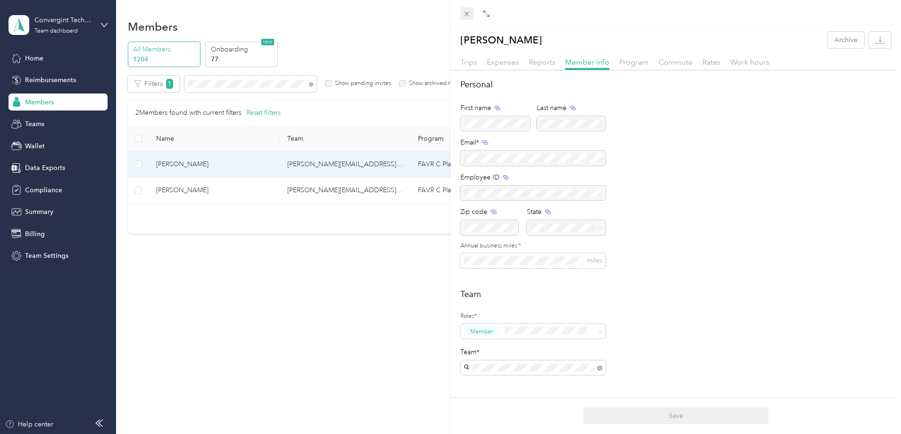
click at [465, 14] on icon at bounding box center [467, 14] width 8 height 8
